Goal: Task Accomplishment & Management: Manage account settings

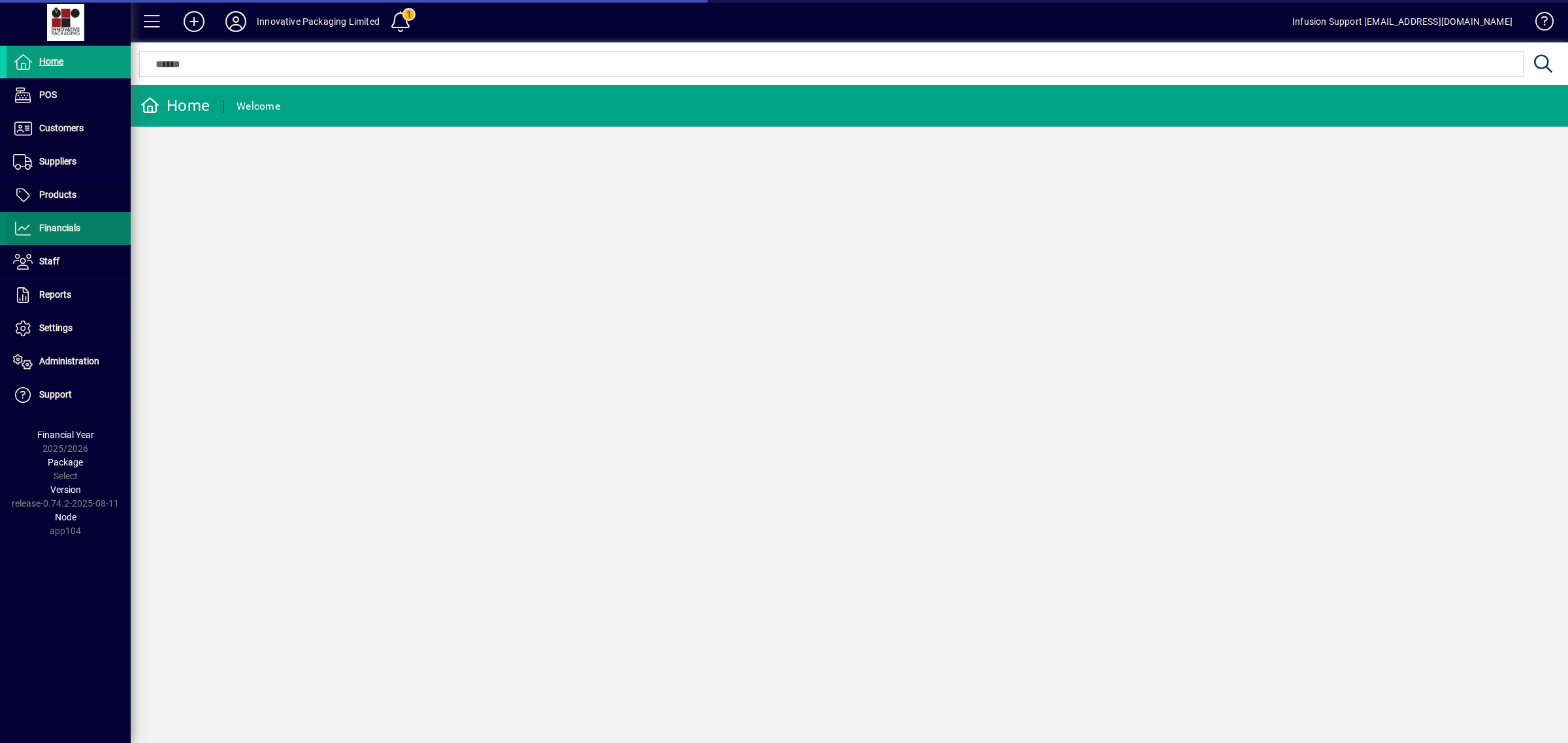
click at [57, 229] on span "Financials" at bounding box center [59, 227] width 41 height 10
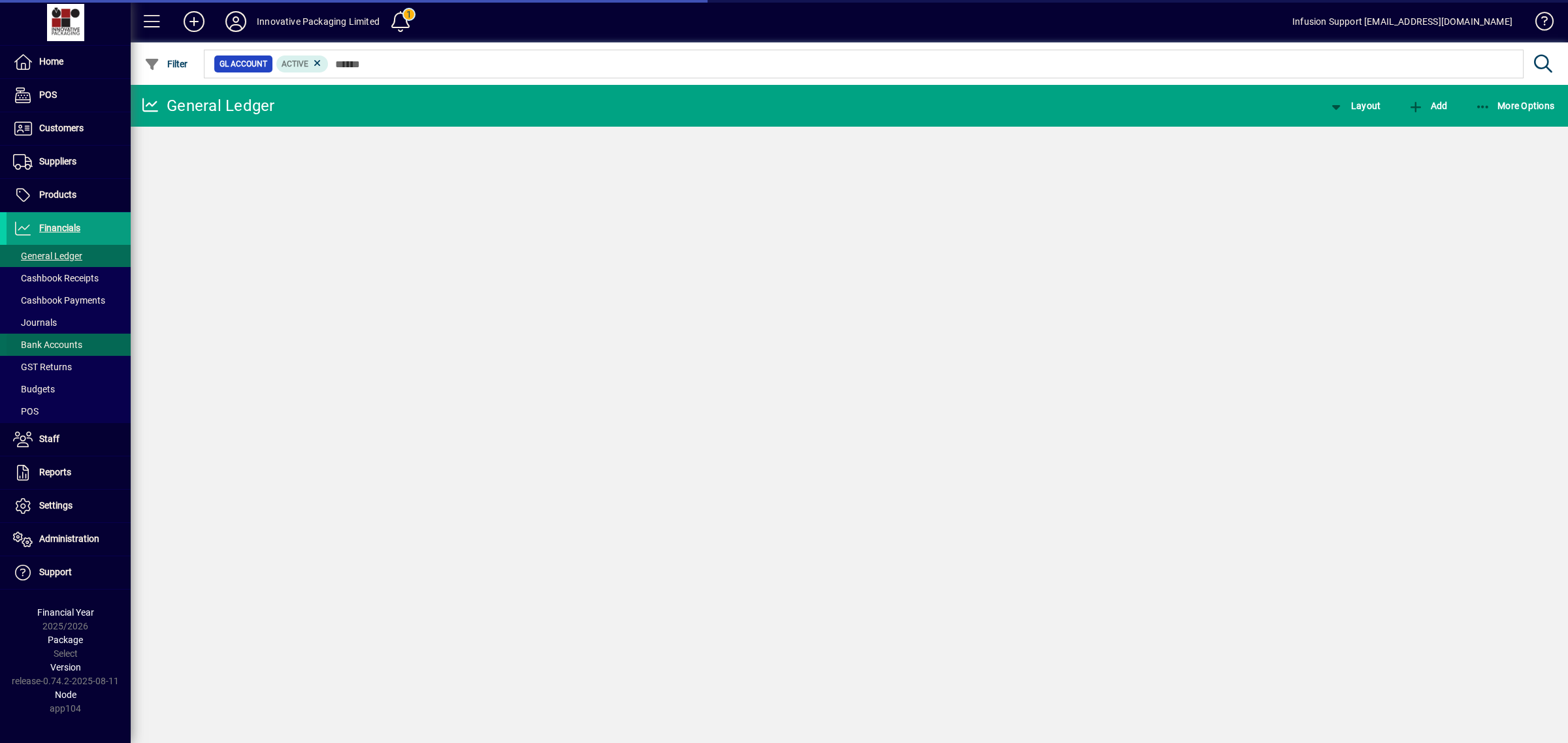
click at [56, 339] on span "Bank Accounts" at bounding box center [44, 345] width 76 height 14
click at [60, 341] on span "Bank Accounts" at bounding box center [48, 344] width 70 height 10
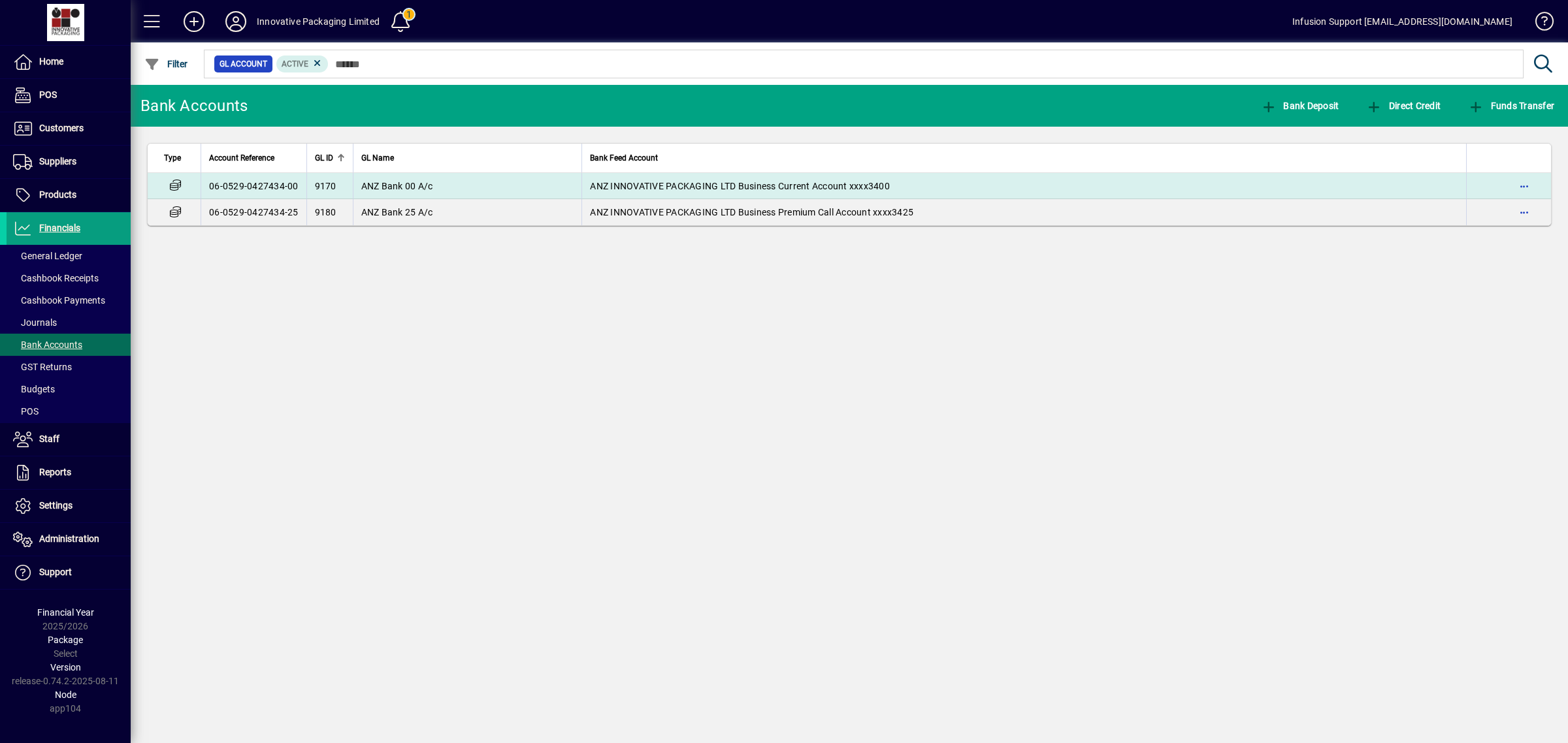
click at [622, 175] on td "ANZ INNOVATIVE PACKAGING LTD Business Current Account xxxx3400" at bounding box center [1023, 186] width 885 height 27
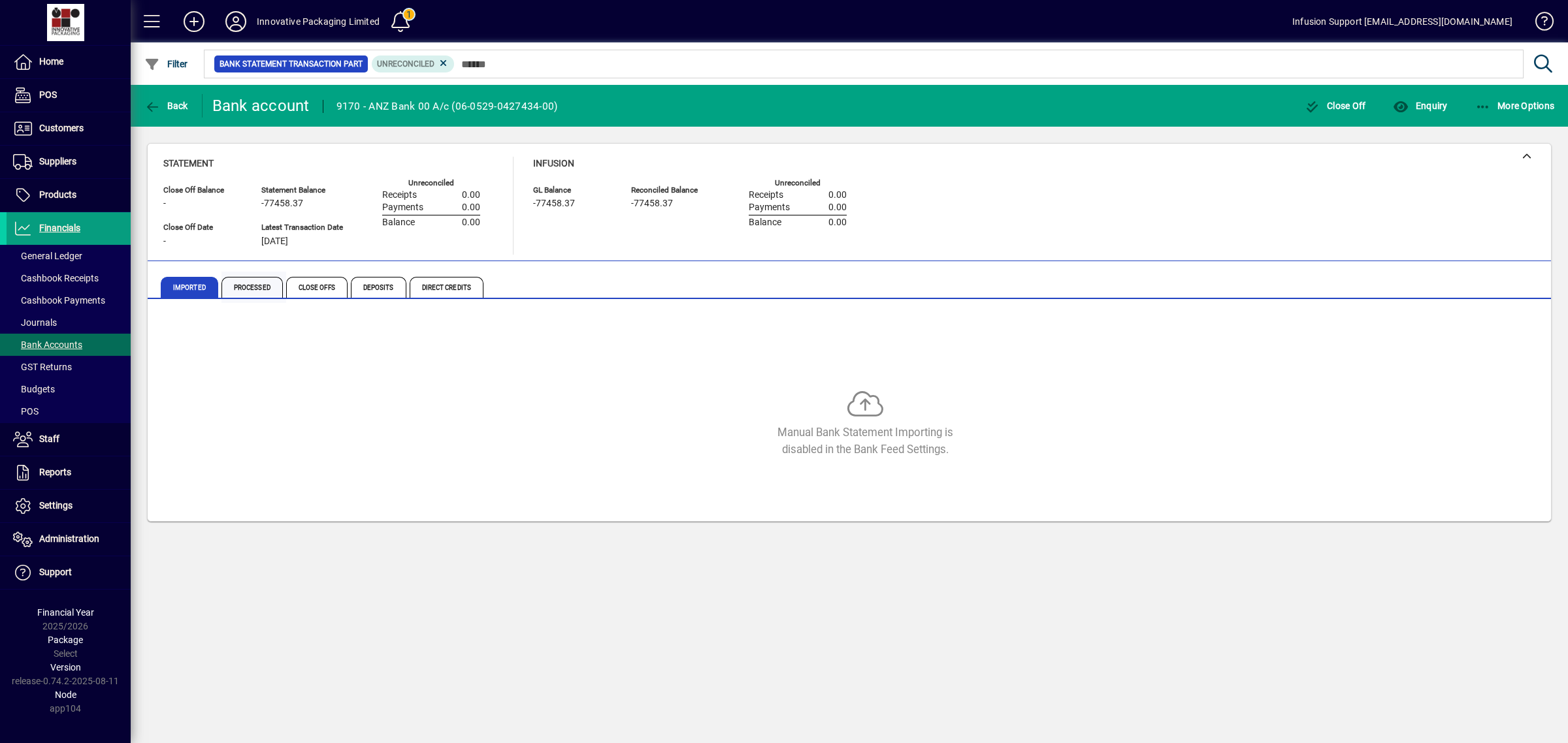
click at [245, 289] on span "Processed" at bounding box center [252, 287] width 61 height 21
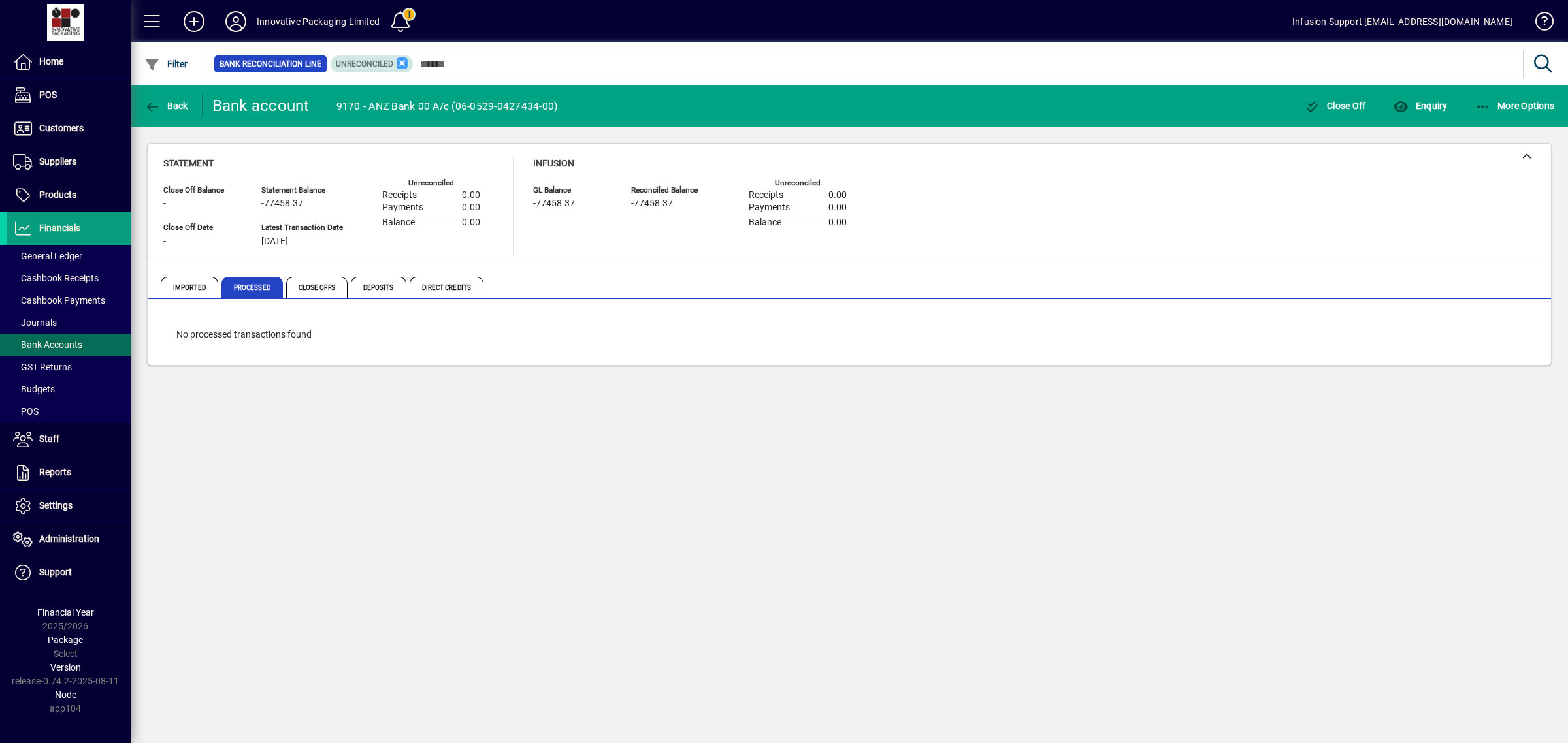
click at [404, 60] on icon at bounding box center [402, 63] width 12 height 12
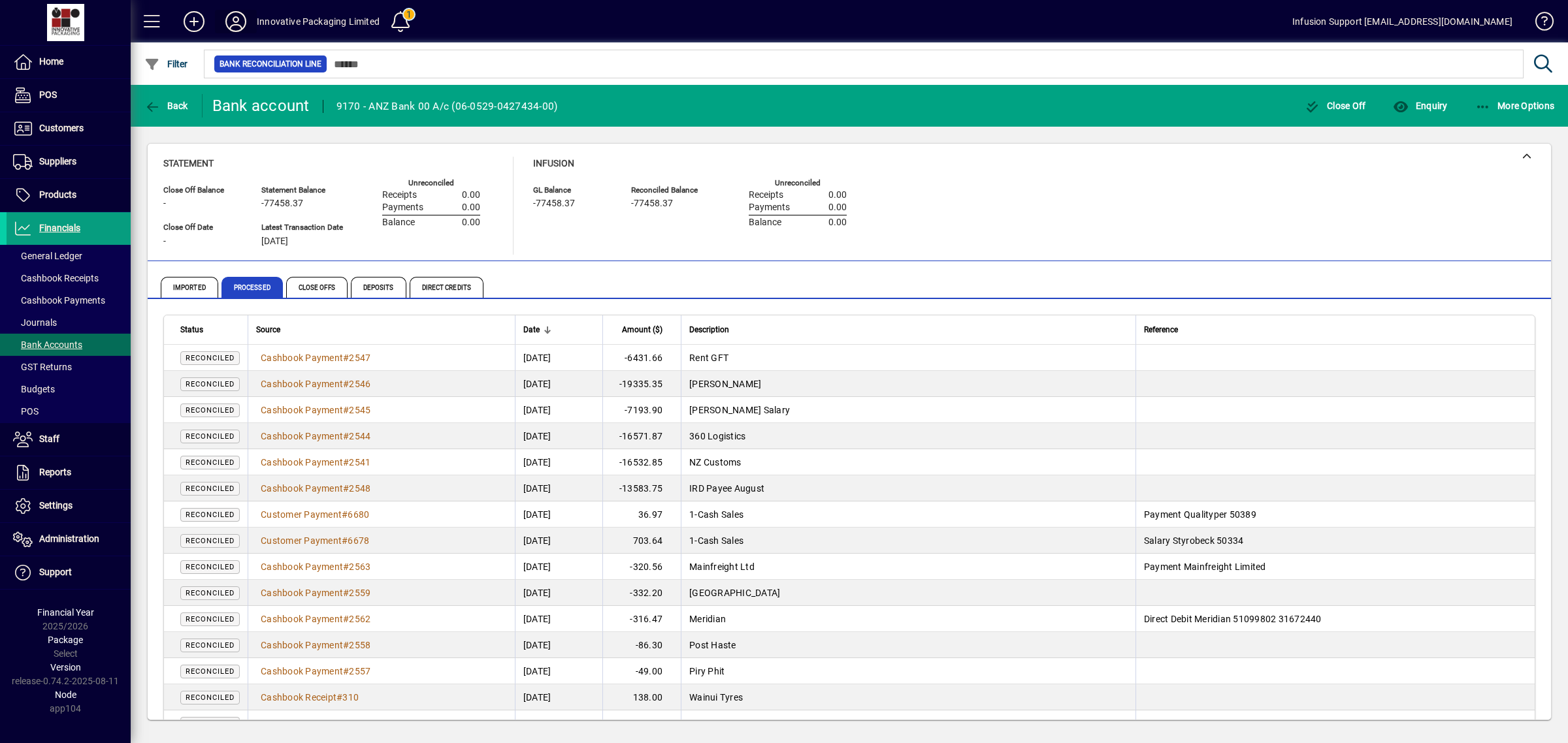
click at [232, 20] on icon at bounding box center [235, 21] width 27 height 21
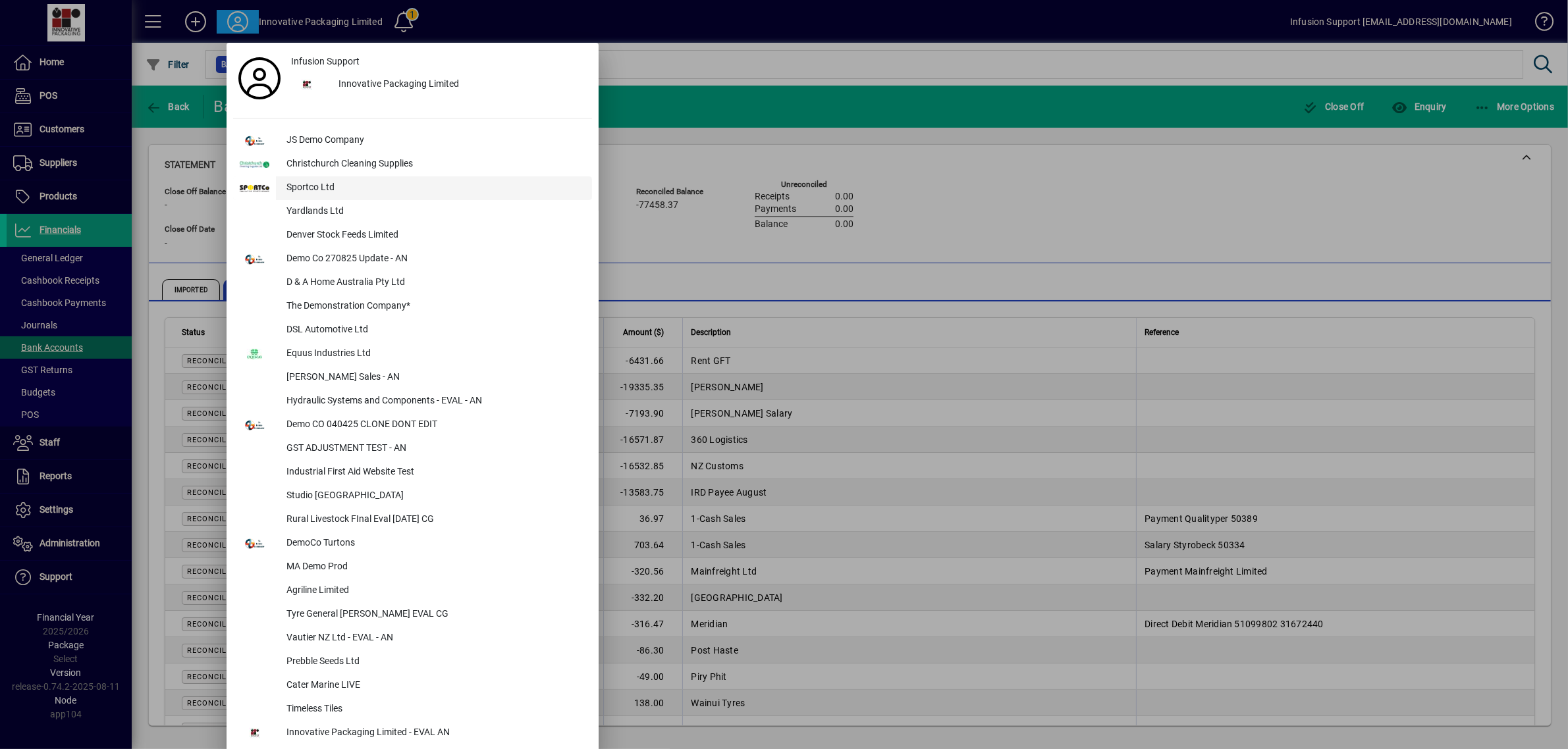
click at [312, 183] on div "Sportco Ltd" at bounding box center [434, 188] width 316 height 24
